Goal: Find specific page/section: Find specific page/section

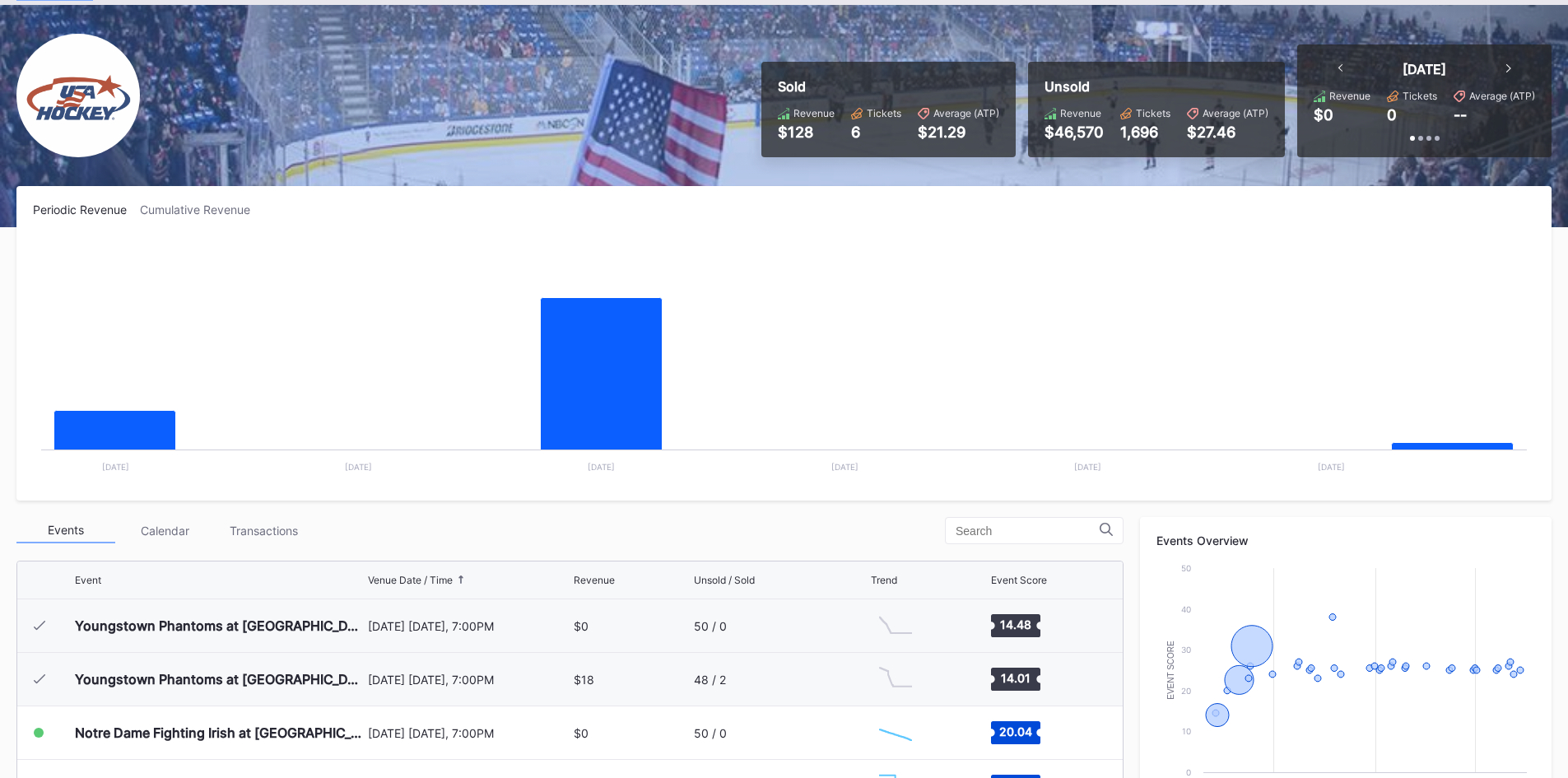
scroll to position [107, 0]
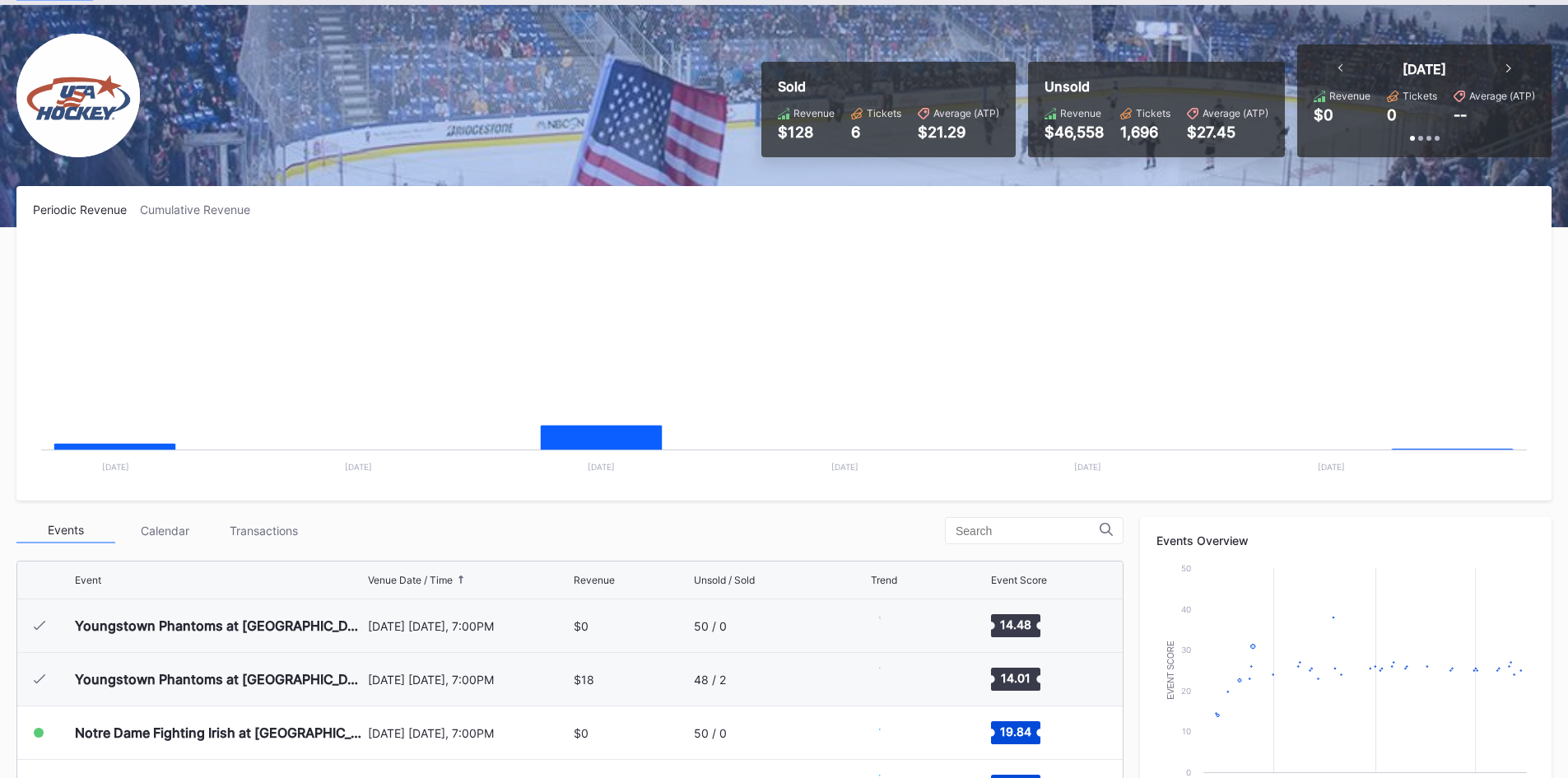
scroll to position [107, 0]
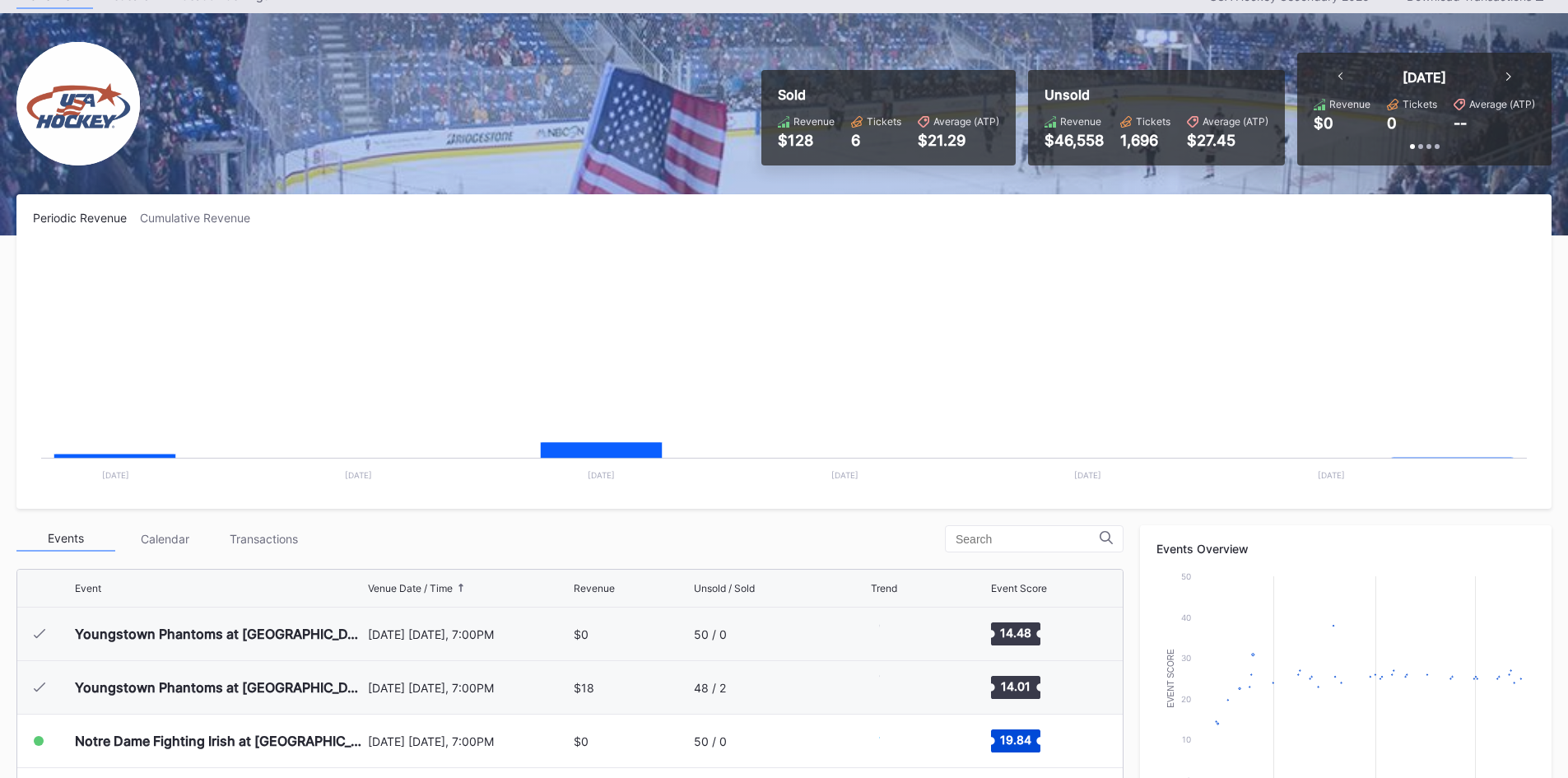
scroll to position [107, 0]
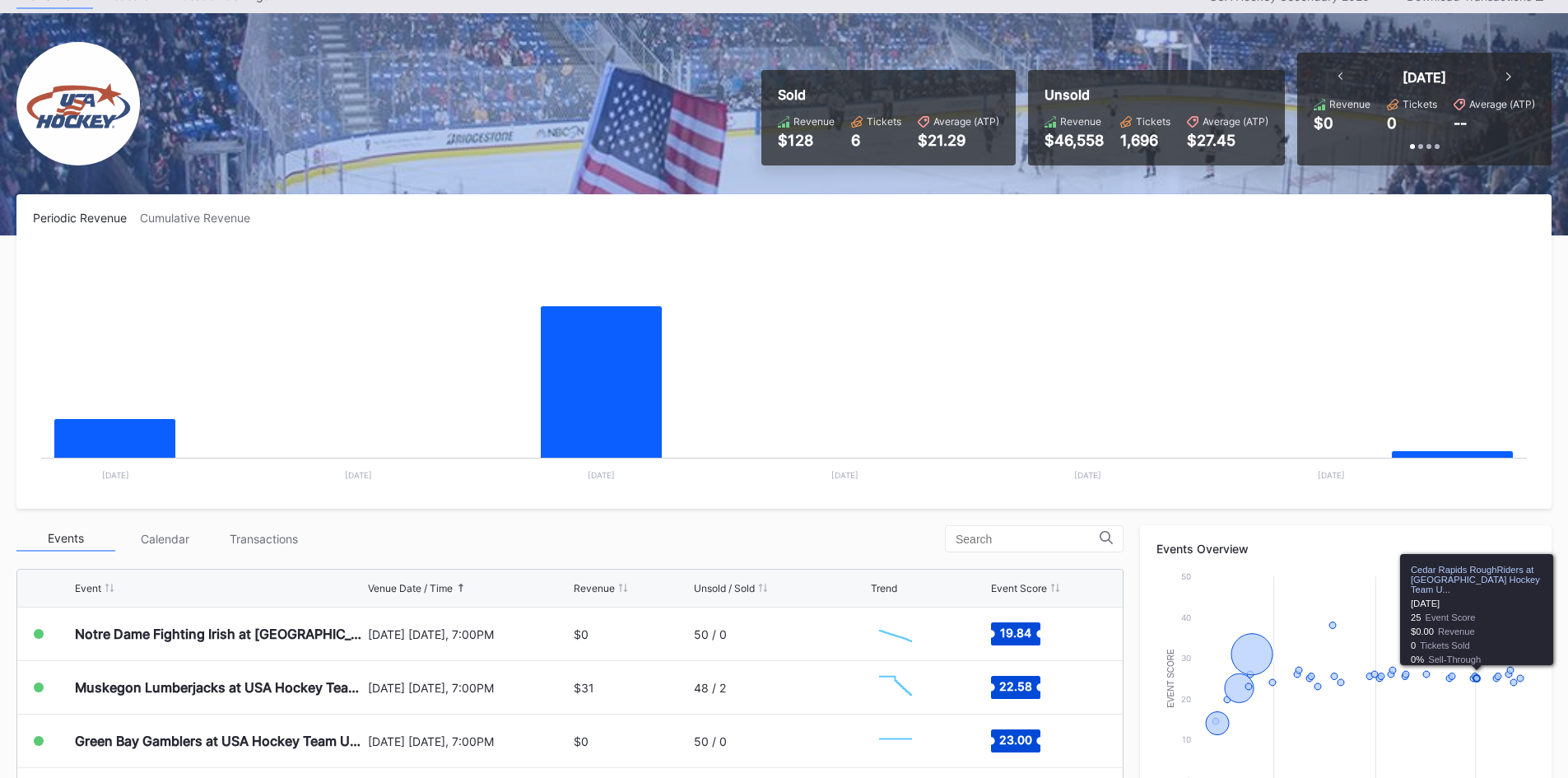
click at [1102, 302] on rect "Chart title" at bounding box center [784, 369] width 1502 height 247
